Goal: Find specific page/section: Find specific page/section

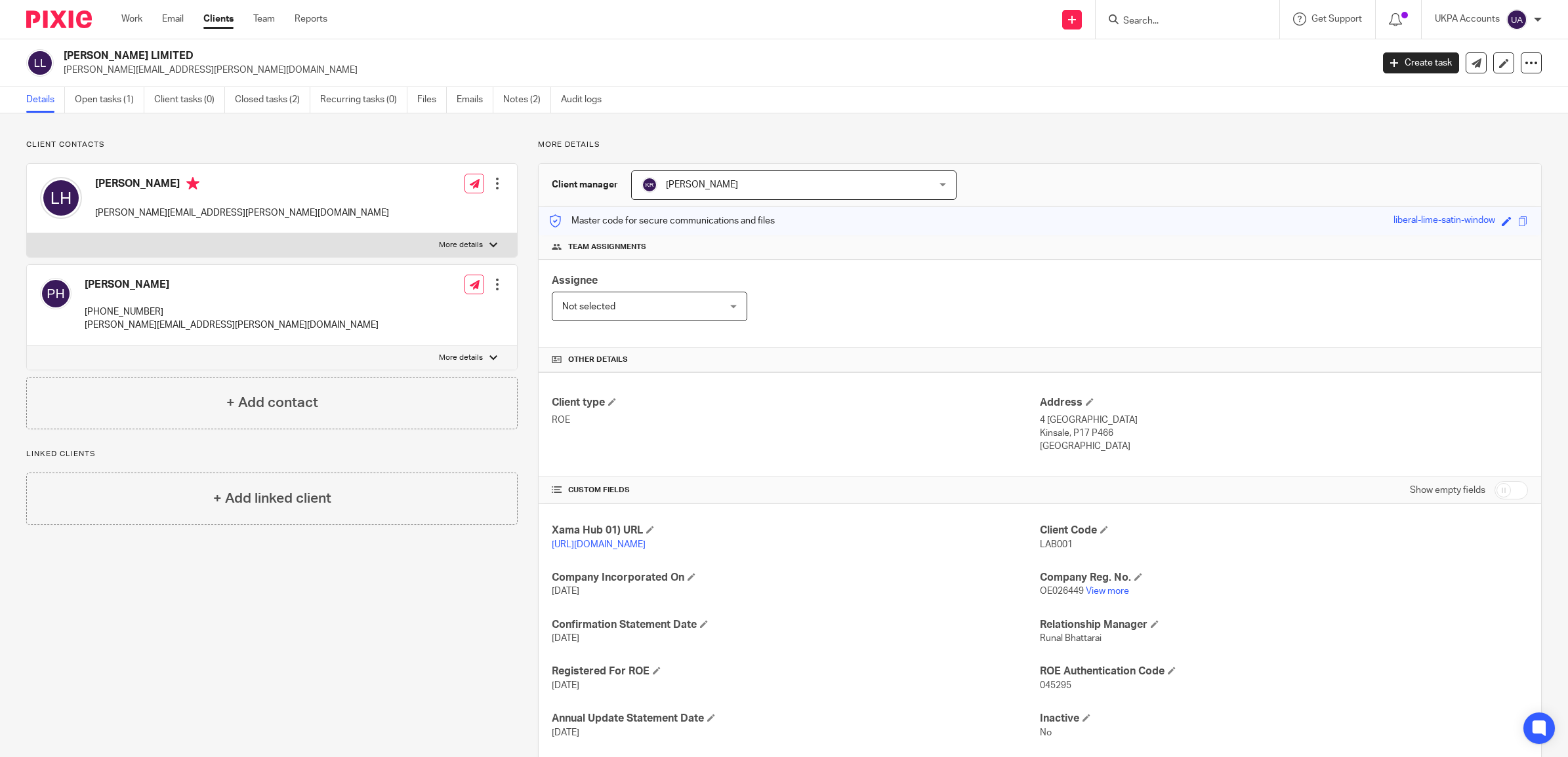
click at [1143, 24] on input "Search" at bounding box center [1181, 21] width 118 height 12
paste input "[PERSON_NAME]"
type input "[PERSON_NAME]"
click at [1148, 56] on link at bounding box center [1249, 56] width 260 height 30
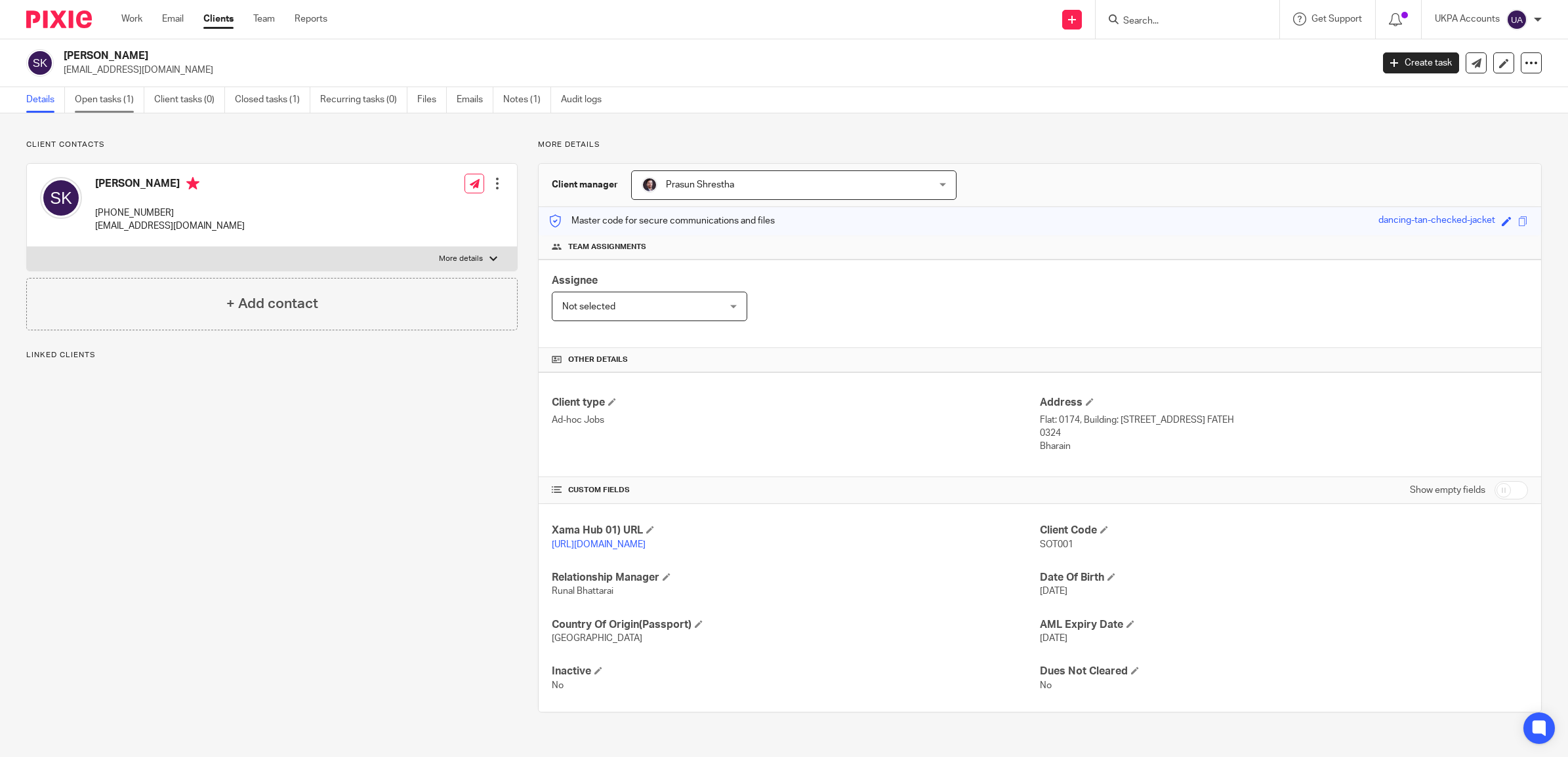
click at [117, 95] on link "Open tasks (1)" at bounding box center [109, 100] width 69 height 26
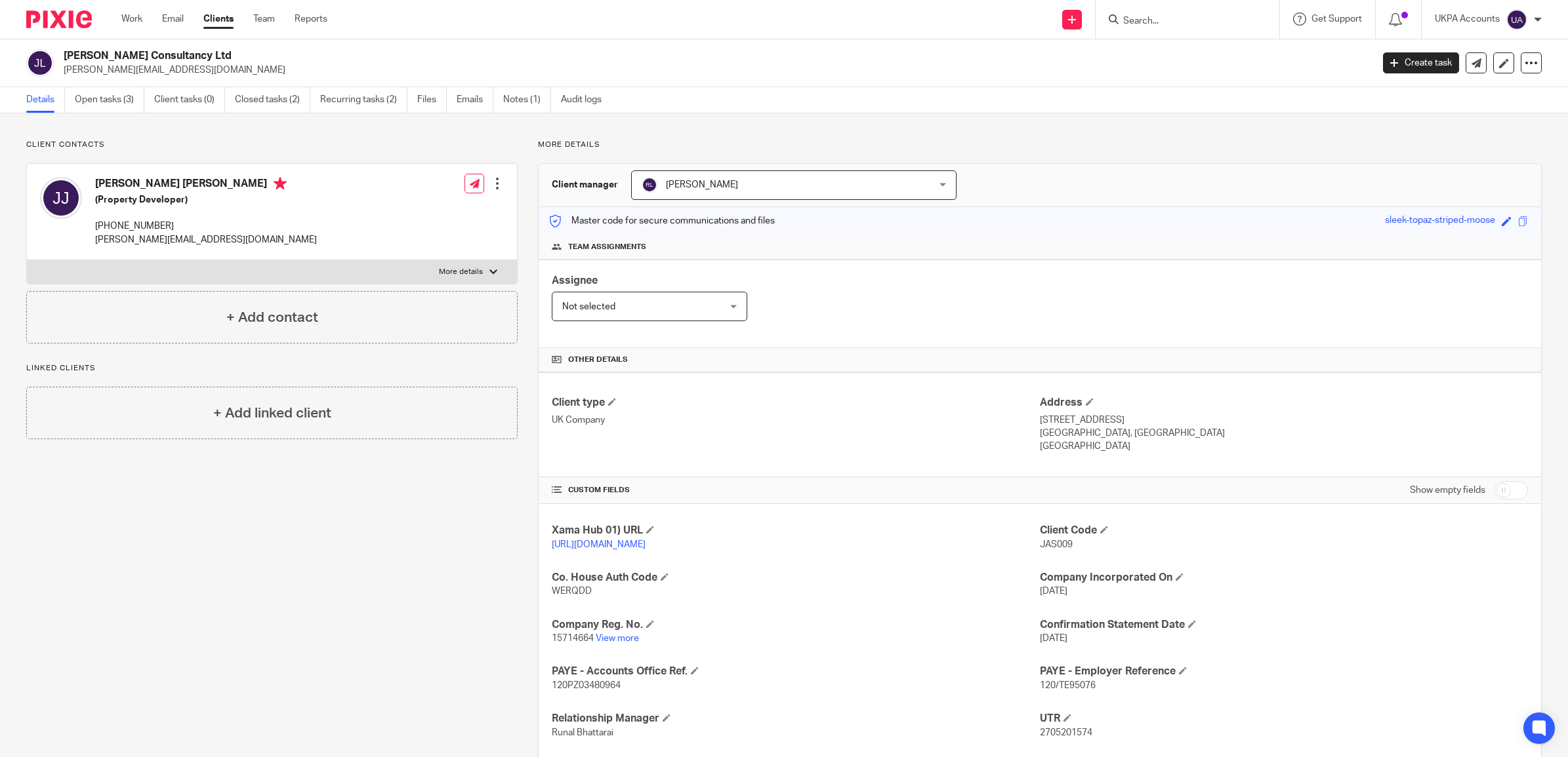
click at [1195, 30] on div at bounding box center [1187, 19] width 184 height 39
click at [1142, 11] on form at bounding box center [1191, 19] width 139 height 16
click at [1127, 29] on div at bounding box center [1187, 19] width 184 height 39
click at [1142, 21] on input "Search" at bounding box center [1181, 21] width 118 height 12
paste input "Arcane Acres Limited"
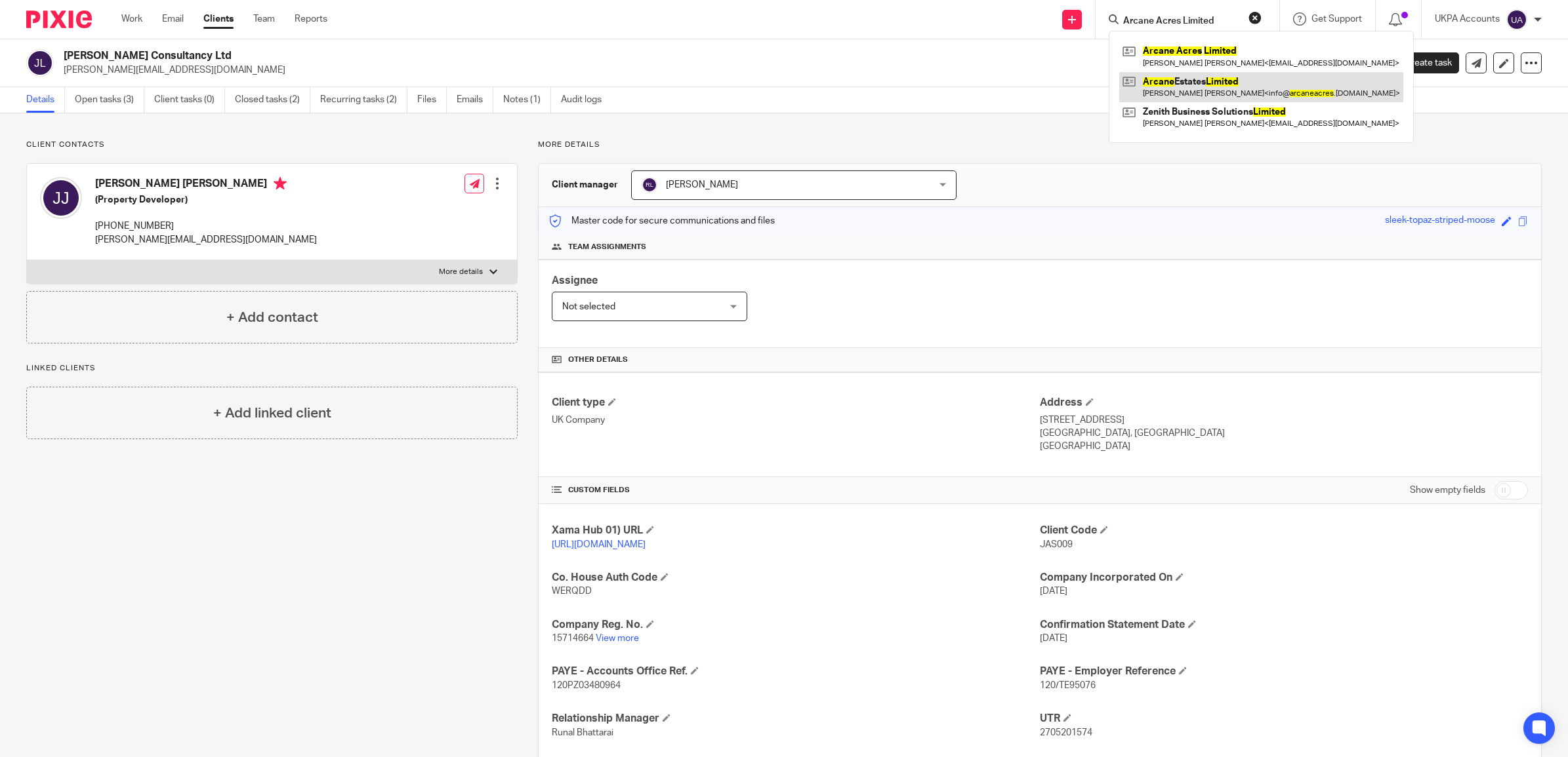
type input "Arcane Acres Limited"
click at [1165, 81] on link at bounding box center [1261, 87] width 284 height 30
